Goal: Check status: Check status

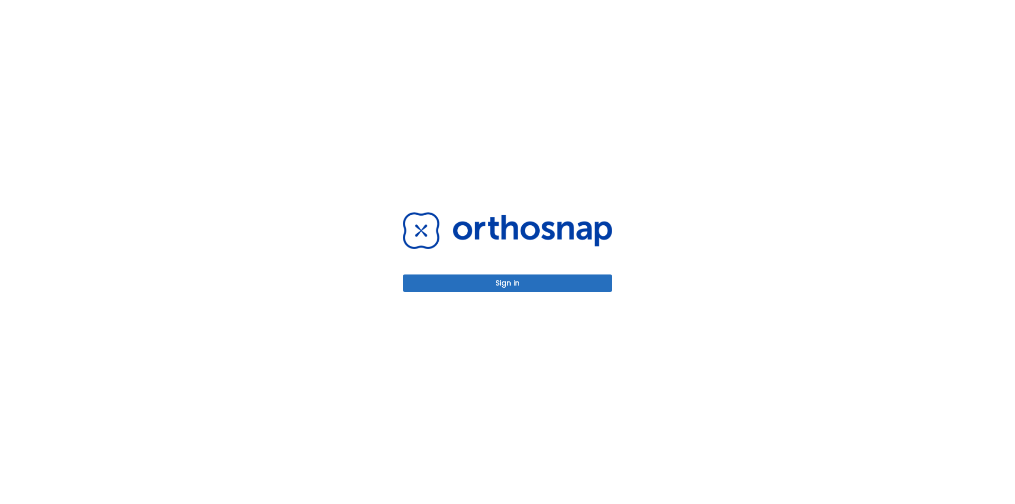
click at [556, 281] on button "Sign in" at bounding box center [507, 282] width 209 height 17
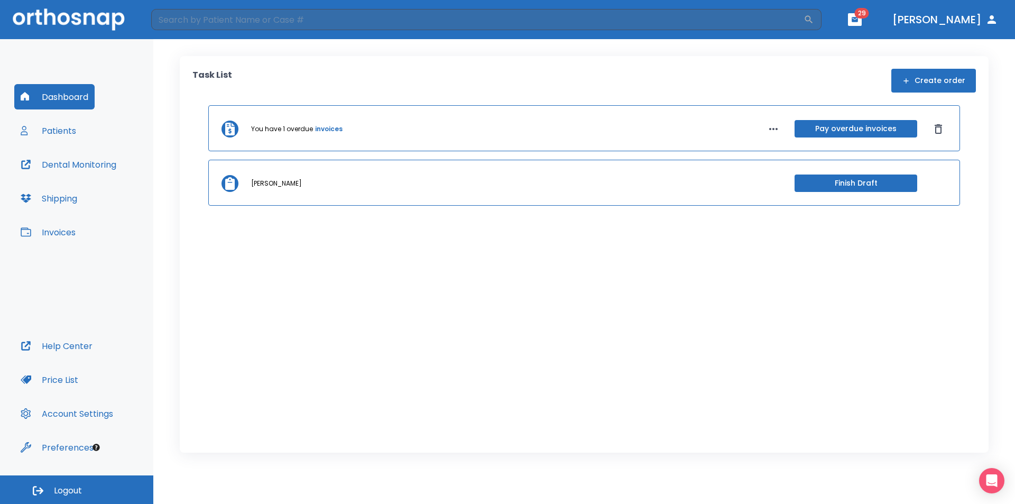
click at [63, 130] on button "Patients" at bounding box center [48, 130] width 68 height 25
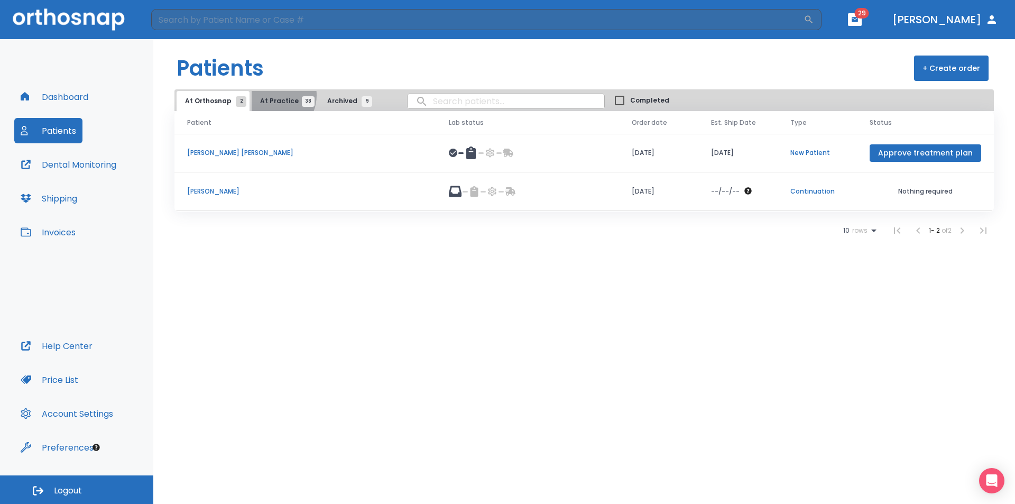
click at [269, 95] on button "At Practice 38" at bounding box center [284, 101] width 65 height 20
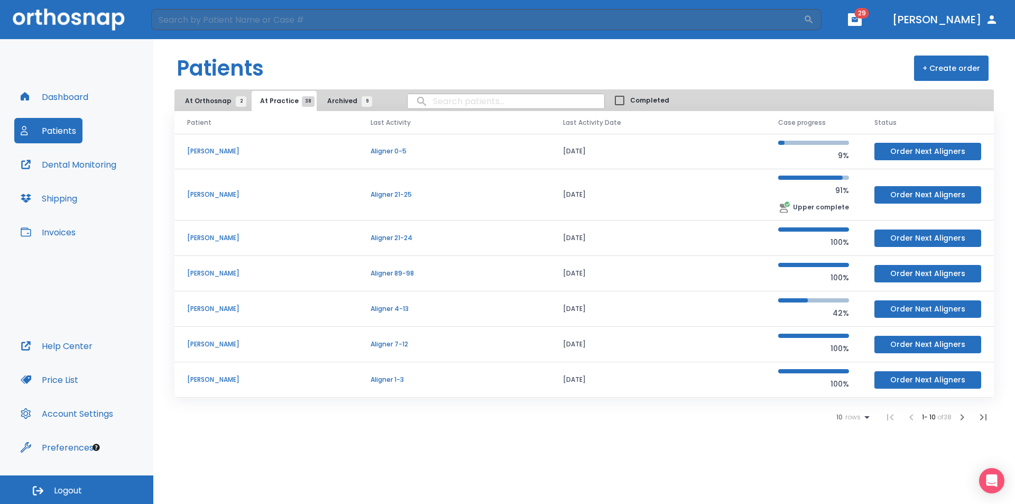
click at [445, 275] on p "Aligner 89-98" at bounding box center [454, 274] width 167 height 10
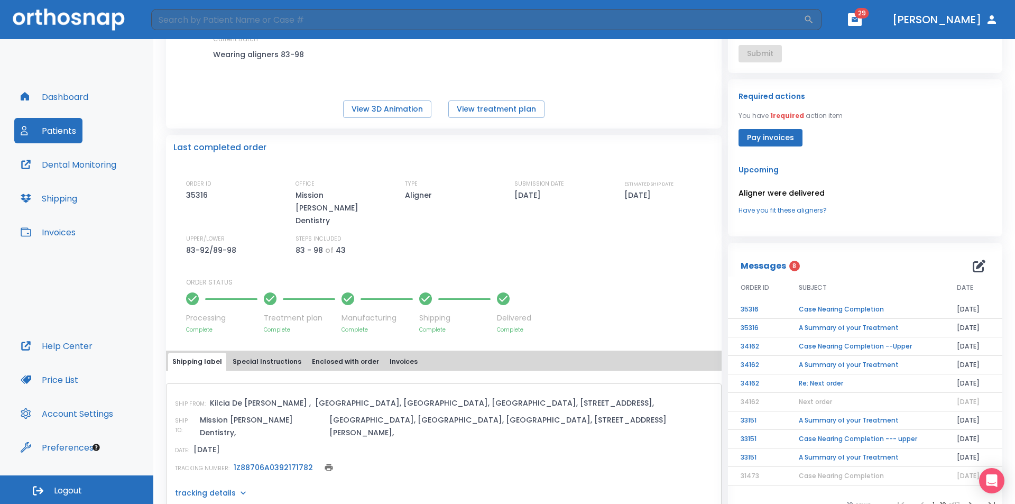
scroll to position [159, 0]
click at [833, 307] on td "Case Nearing Completion" at bounding box center [865, 309] width 158 height 19
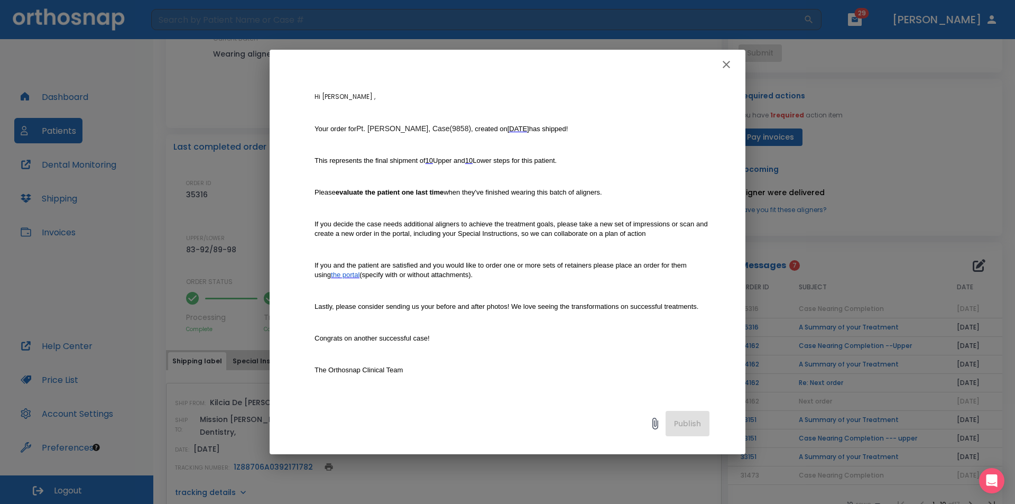
scroll to position [106, 0]
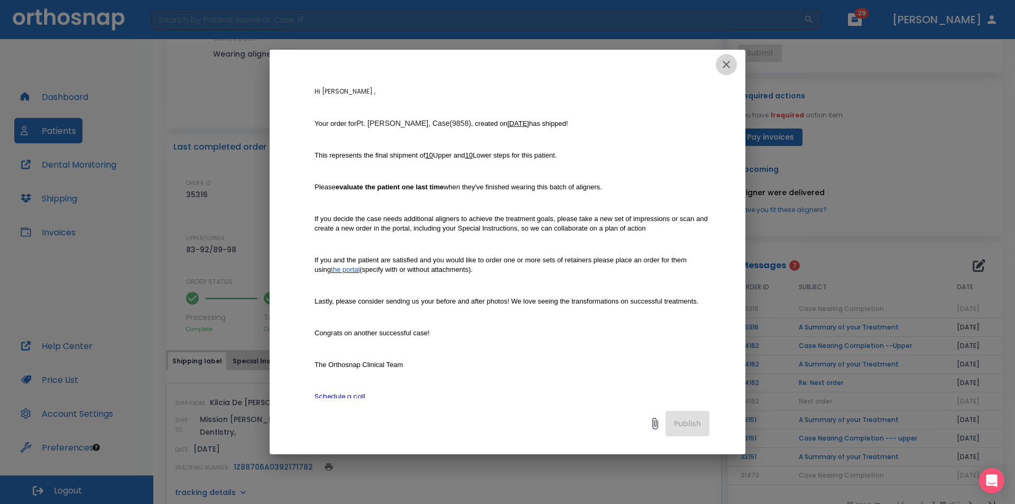
click at [724, 63] on icon "button" at bounding box center [726, 64] width 7 height 7
